Goal: Transaction & Acquisition: Purchase product/service

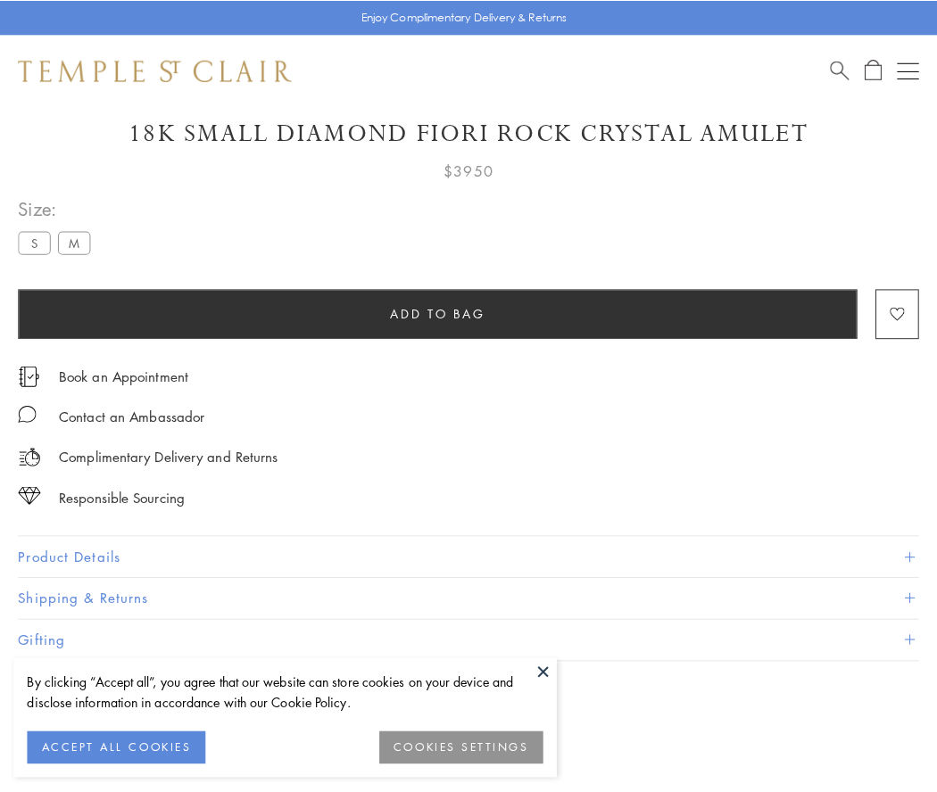
scroll to position [54, 0]
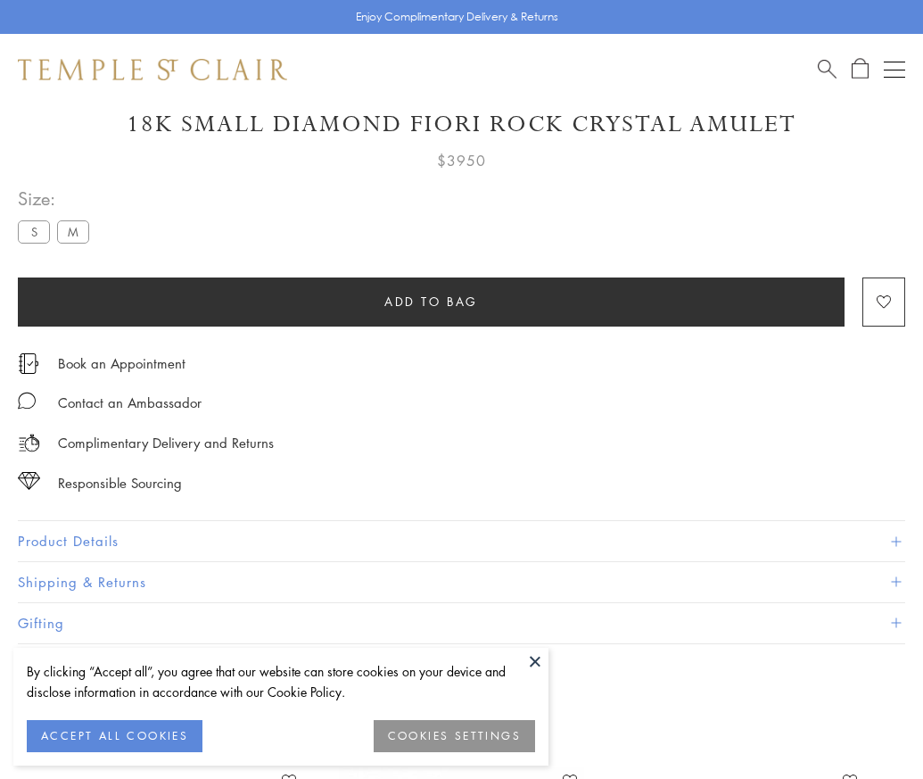
click at [431, 301] on span "Add to bag" at bounding box center [431, 302] width 94 height 20
